Goal: Task Accomplishment & Management: Use online tool/utility

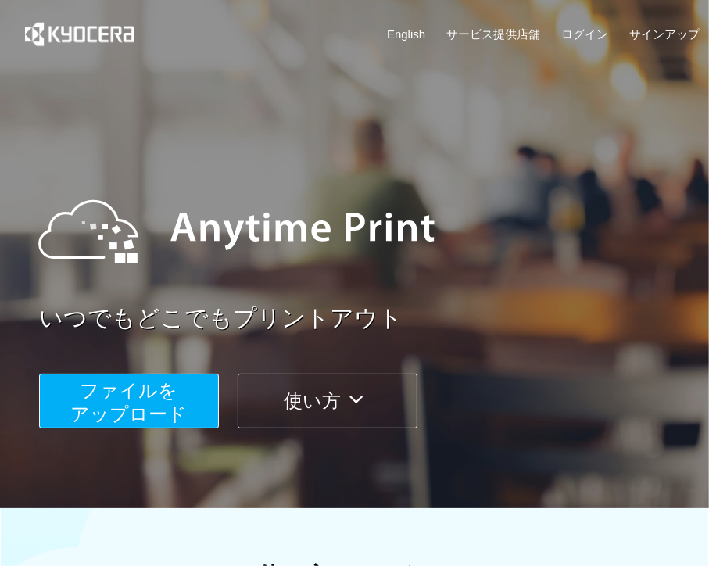
click at [126, 393] on span "ファイルを ​​アップロード" at bounding box center [129, 402] width 117 height 45
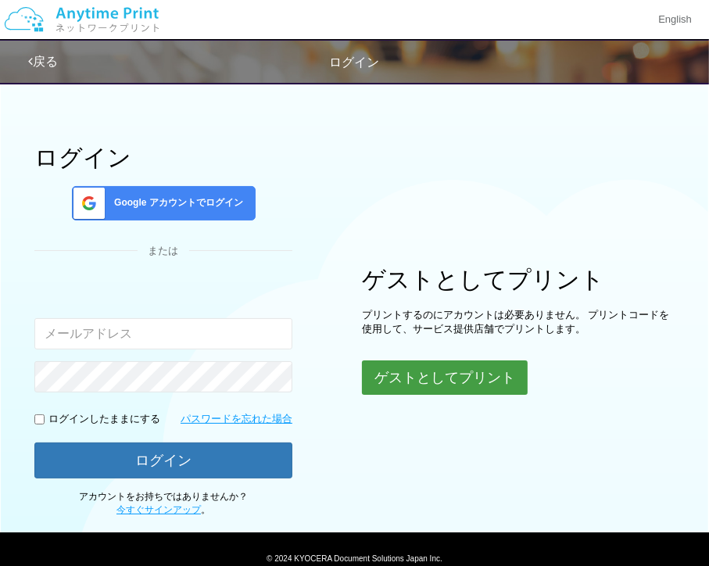
click at [383, 379] on button "ゲストとしてプリント" at bounding box center [445, 378] width 166 height 34
click at [422, 363] on button "ゲストとしてプリント" at bounding box center [445, 378] width 166 height 34
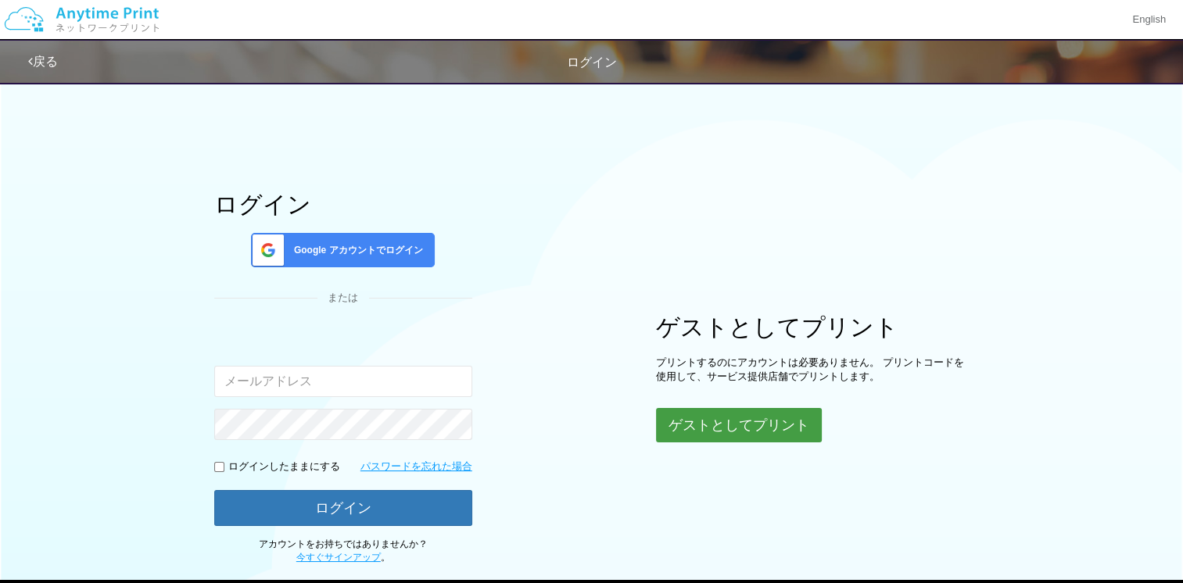
click at [709, 422] on button "ゲストとしてプリント" at bounding box center [739, 425] width 166 height 34
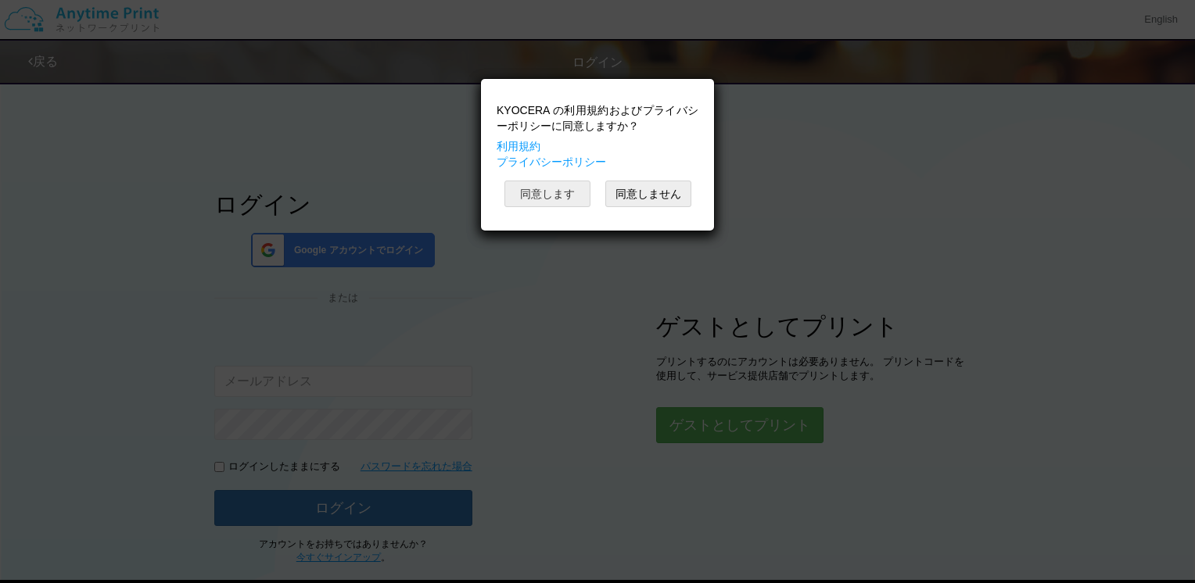
click at [529, 192] on button "同意します" at bounding box center [547, 194] width 86 height 27
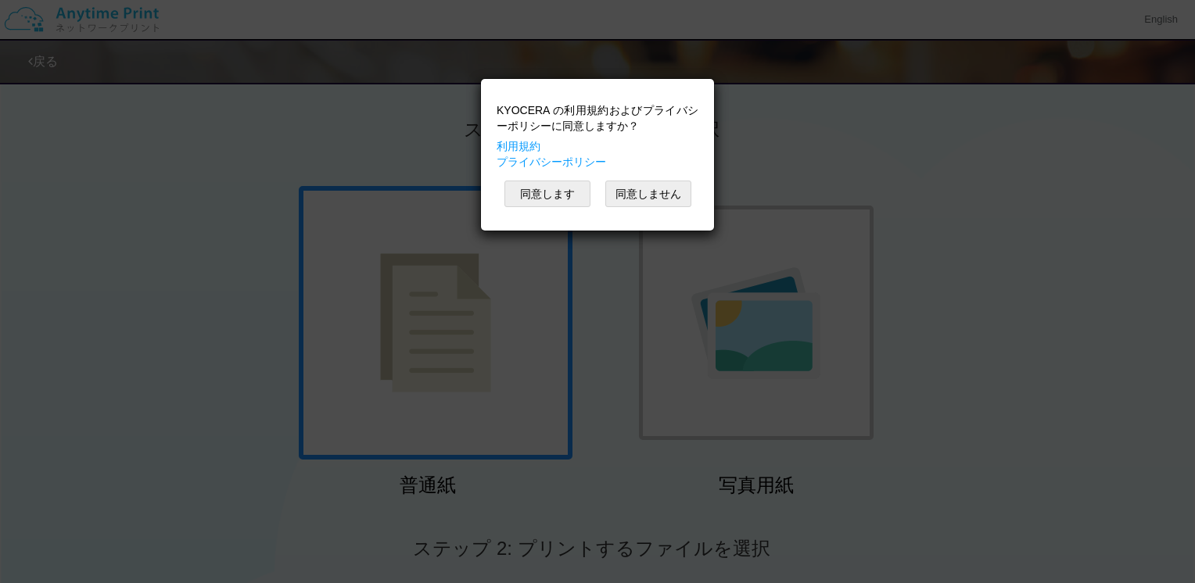
click at [460, 363] on div "KYOCERA の利用規約およびプライバシーポリシーに同意しますか？ 利用規約 プライバシーポリシー 同意します 同意しません" at bounding box center [597, 291] width 1195 height 583
click at [544, 189] on button "同意します" at bounding box center [547, 194] width 86 height 27
click at [543, 186] on button "同意します" at bounding box center [547, 194] width 86 height 27
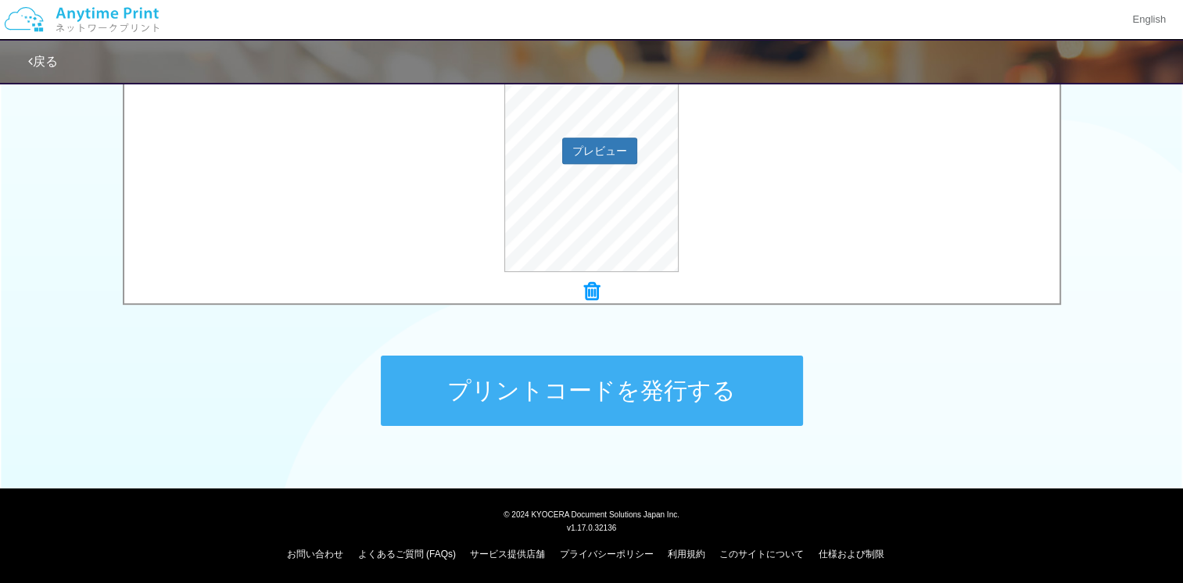
scroll to position [605, 0]
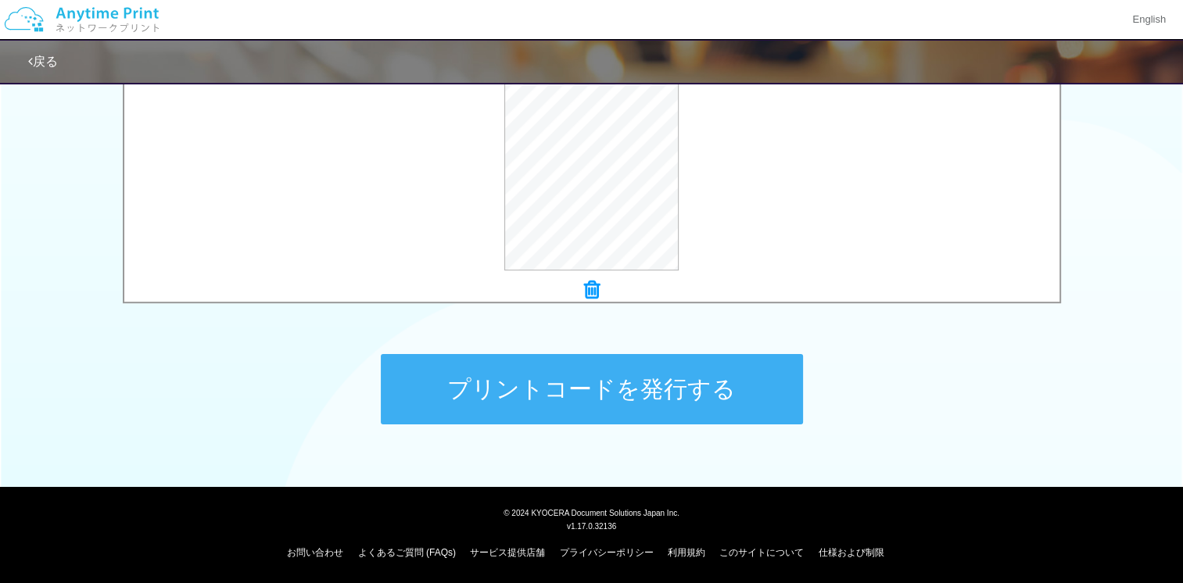
click at [643, 383] on button "プリントコードを発行する" at bounding box center [592, 389] width 422 height 70
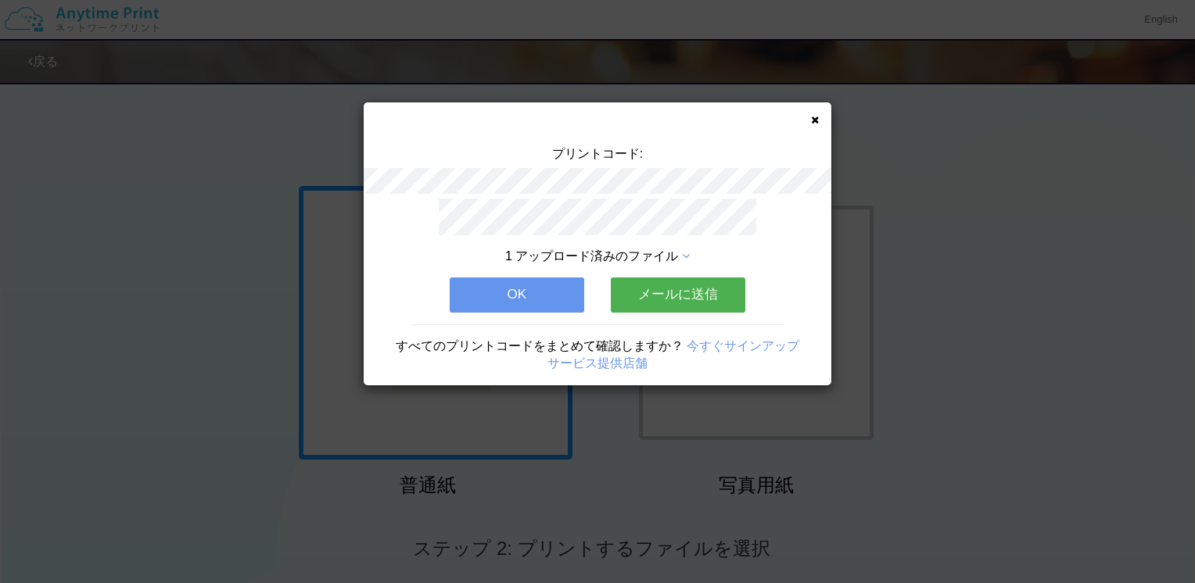
click at [526, 292] on button "OK" at bounding box center [517, 295] width 135 height 34
